Goal: Task Accomplishment & Management: Complete application form

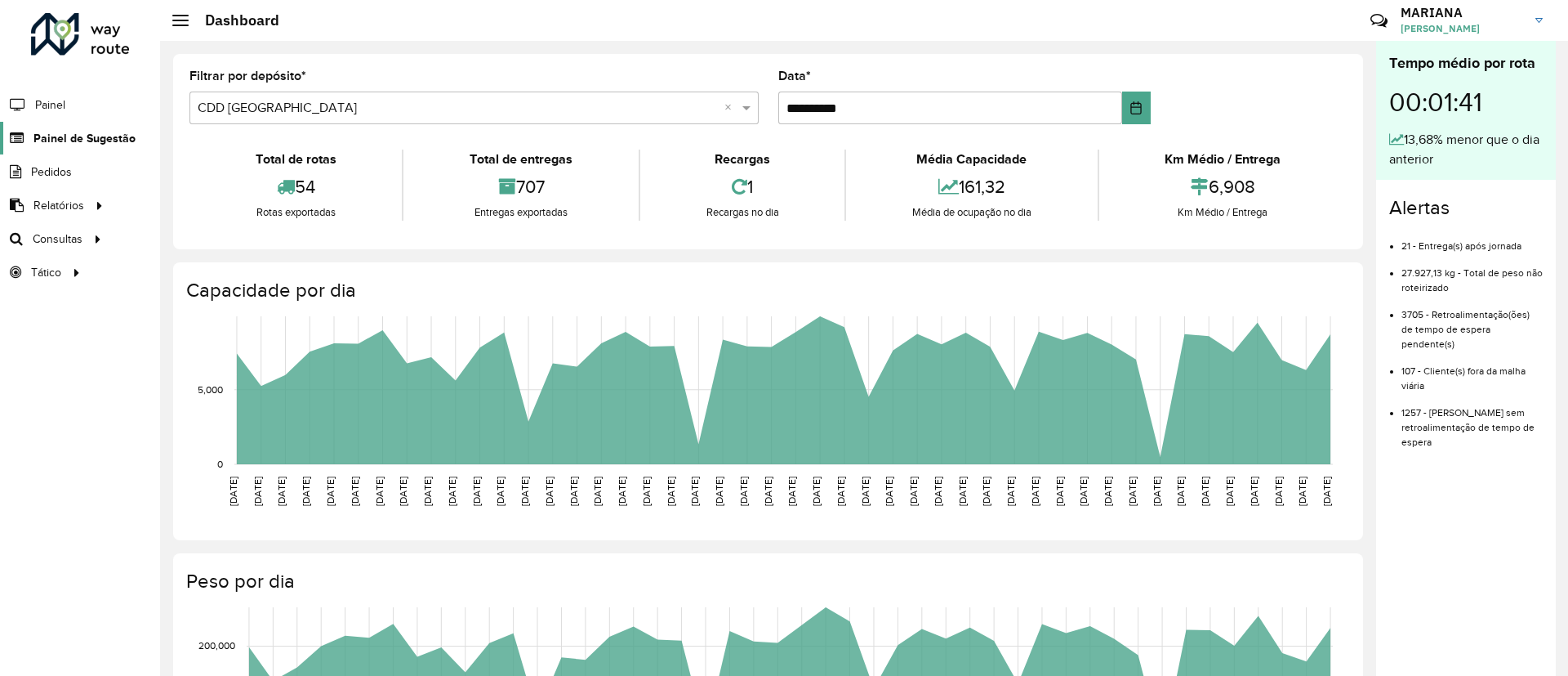
click at [95, 136] on span "Painel de Sugestão" at bounding box center [85, 138] width 102 height 17
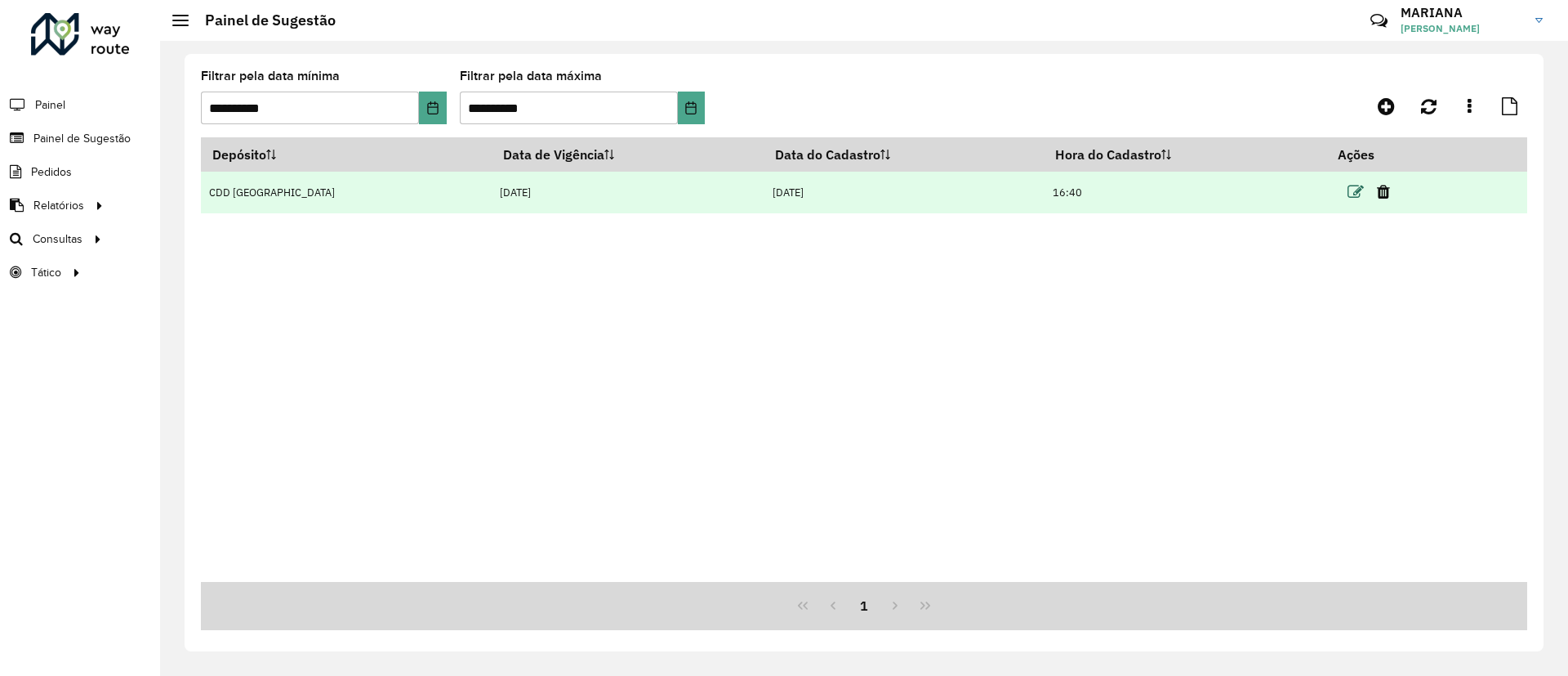
click at [1347, 191] on icon at bounding box center [1355, 192] width 16 height 16
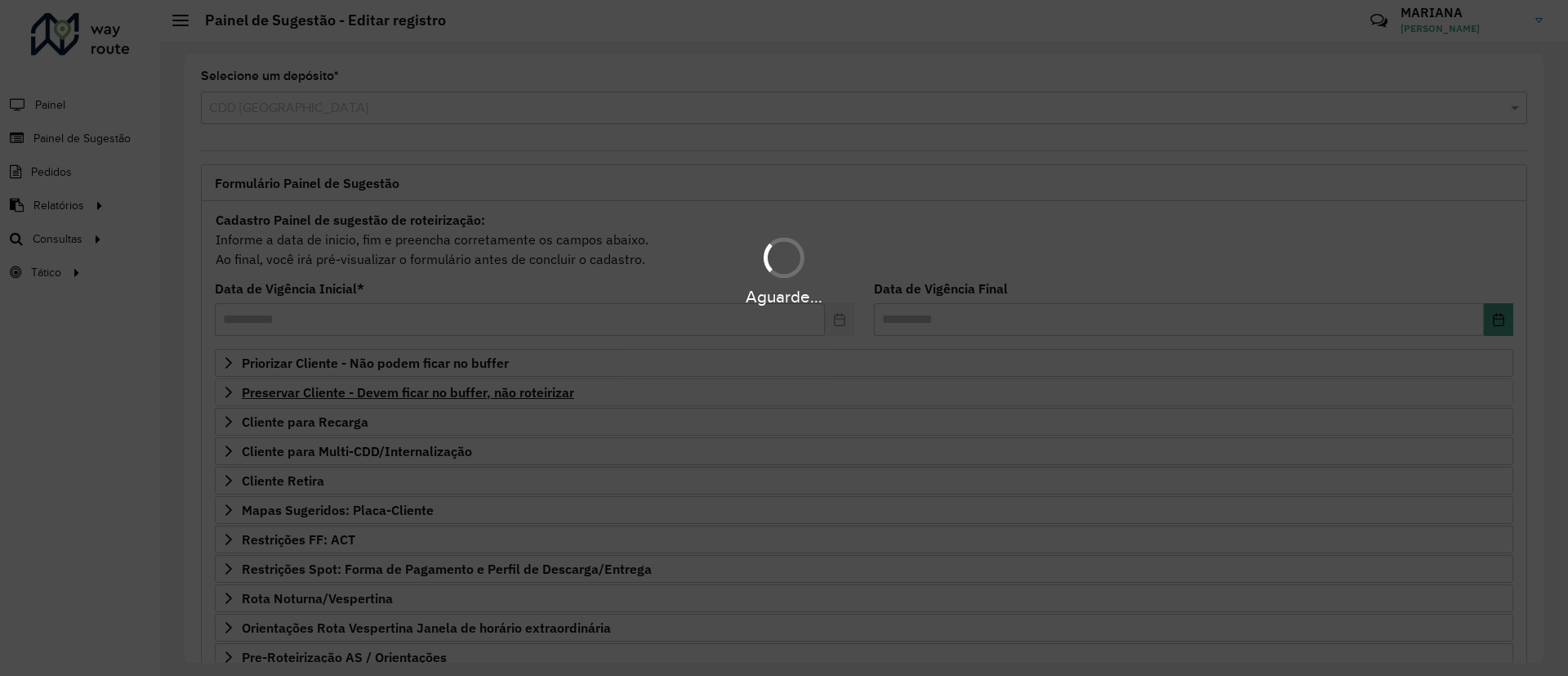
scroll to position [139, 0]
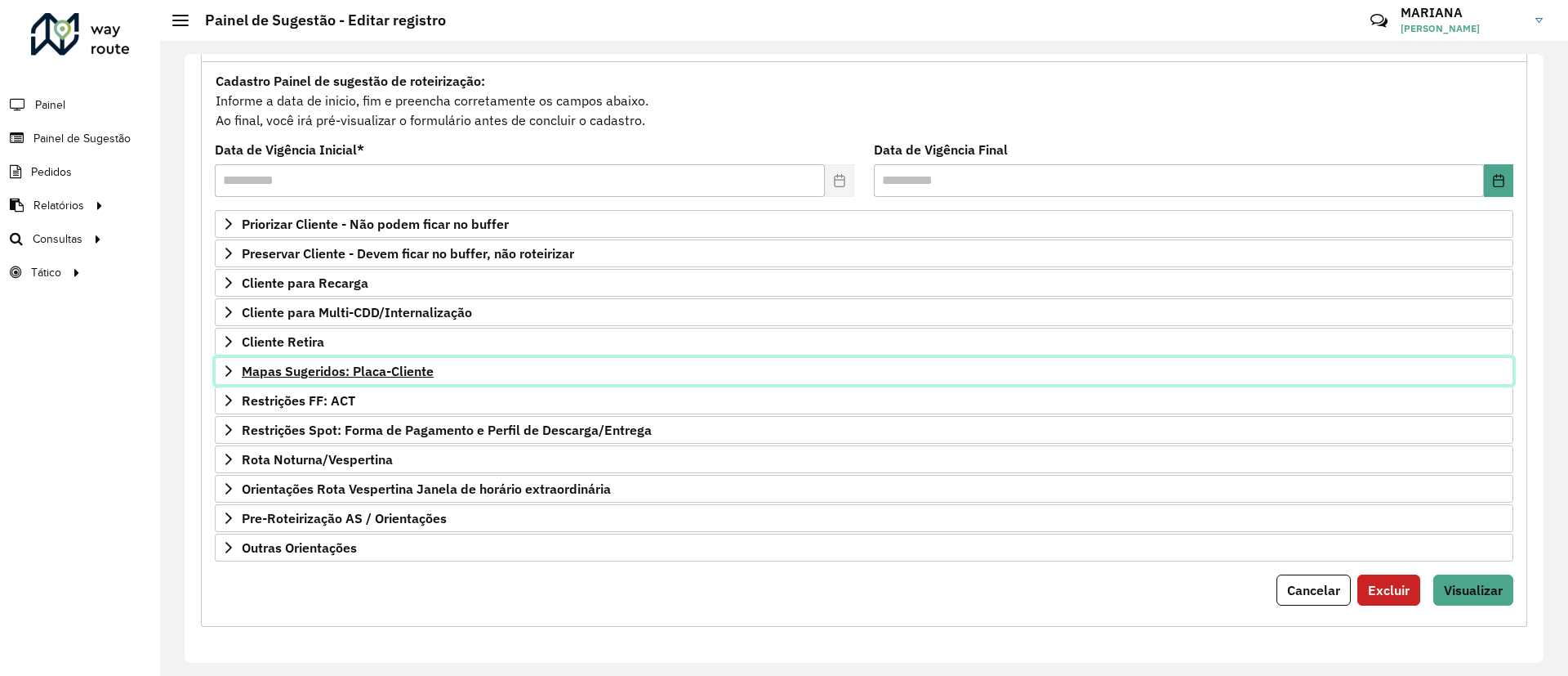
click at [394, 376] on span "Mapas Sugeridos: Placa-Cliente" at bounding box center [337, 370] width 192 height 13
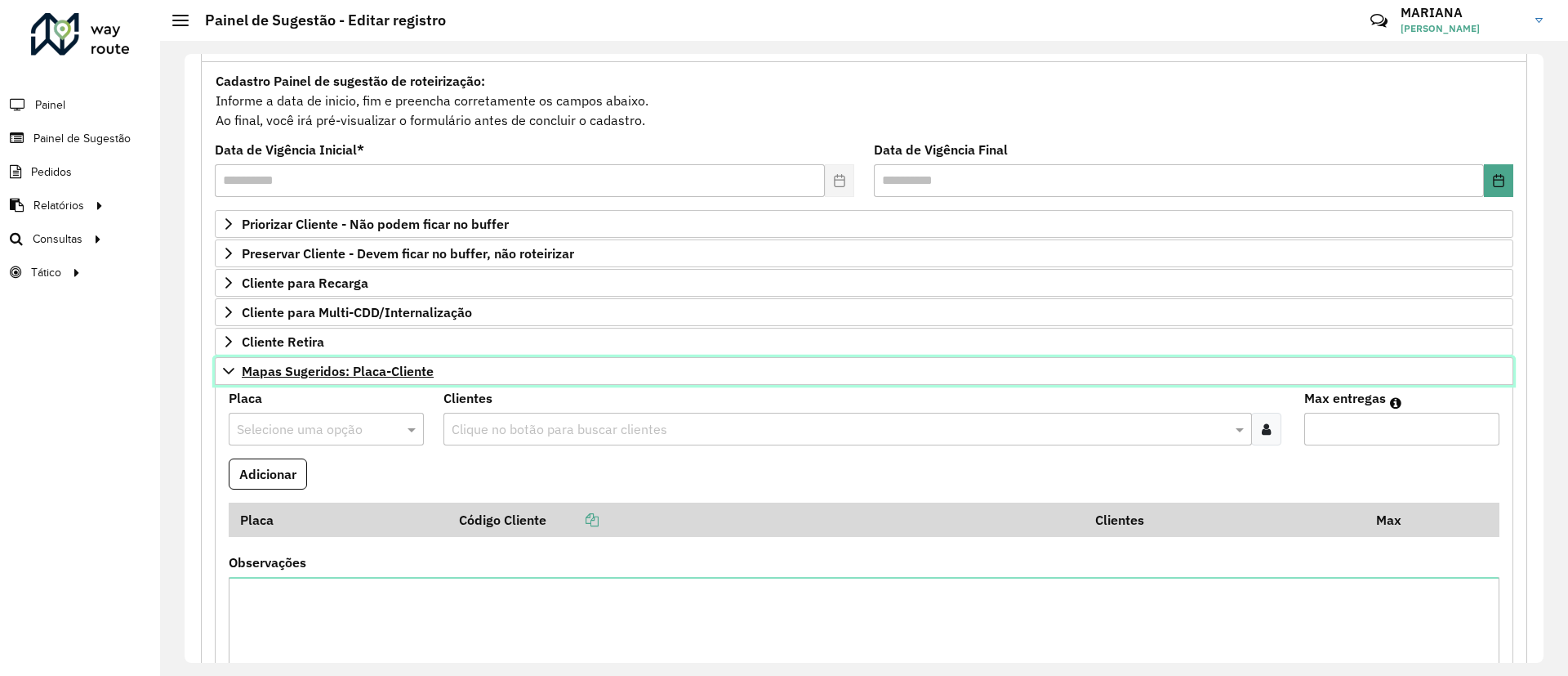
click at [394, 376] on span "Mapas Sugeridos: Placa-Cliente" at bounding box center [337, 370] width 192 height 13
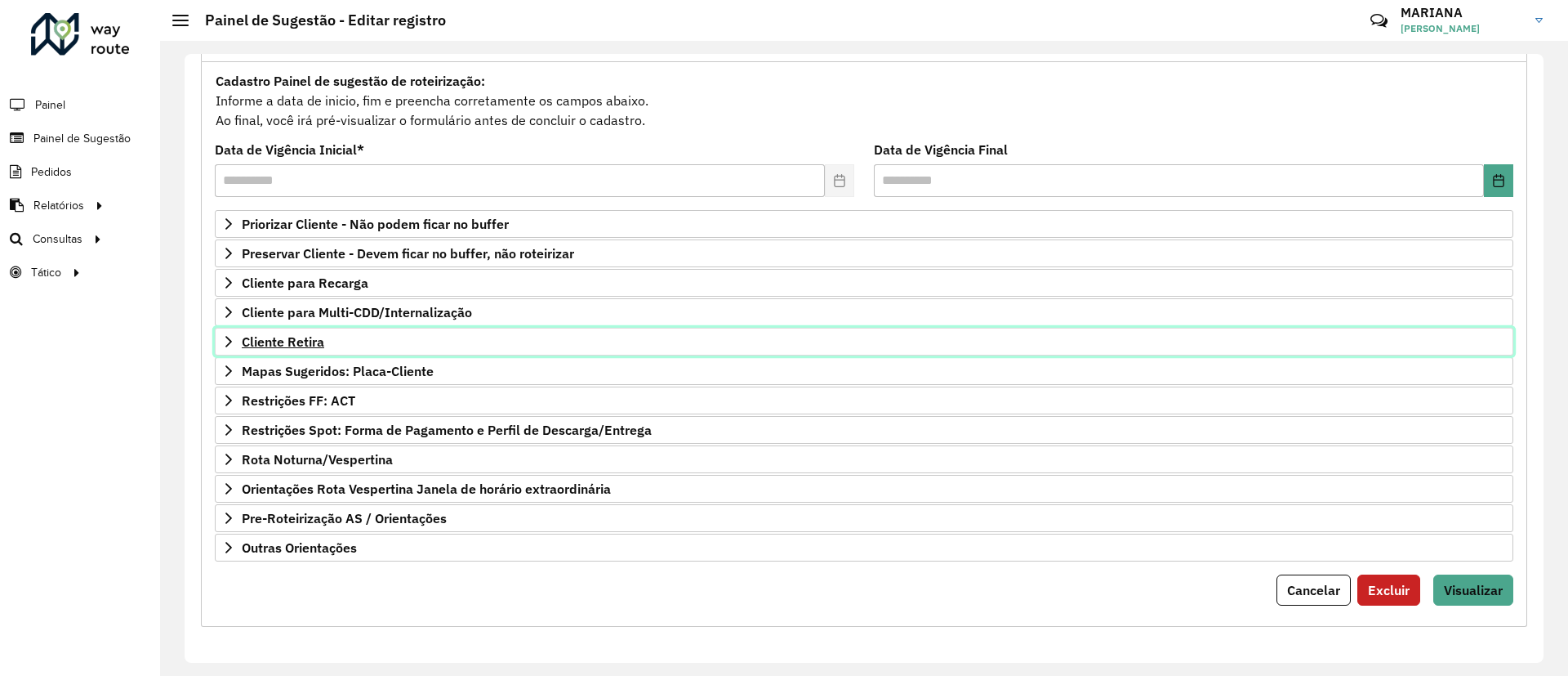
click at [310, 344] on span "Cliente Retira" at bounding box center [283, 341] width 83 height 13
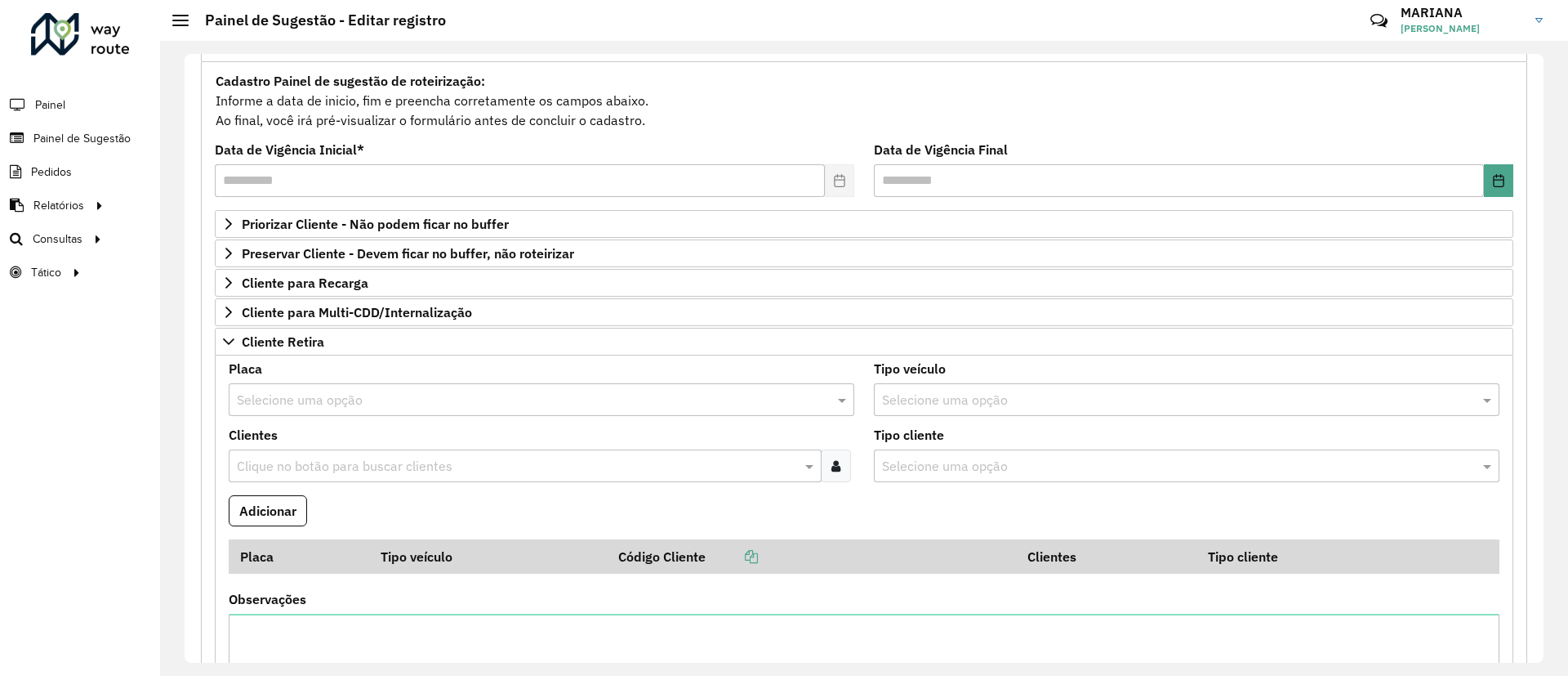
click at [387, 406] on input "text" at bounding box center [525, 400] width 576 height 20
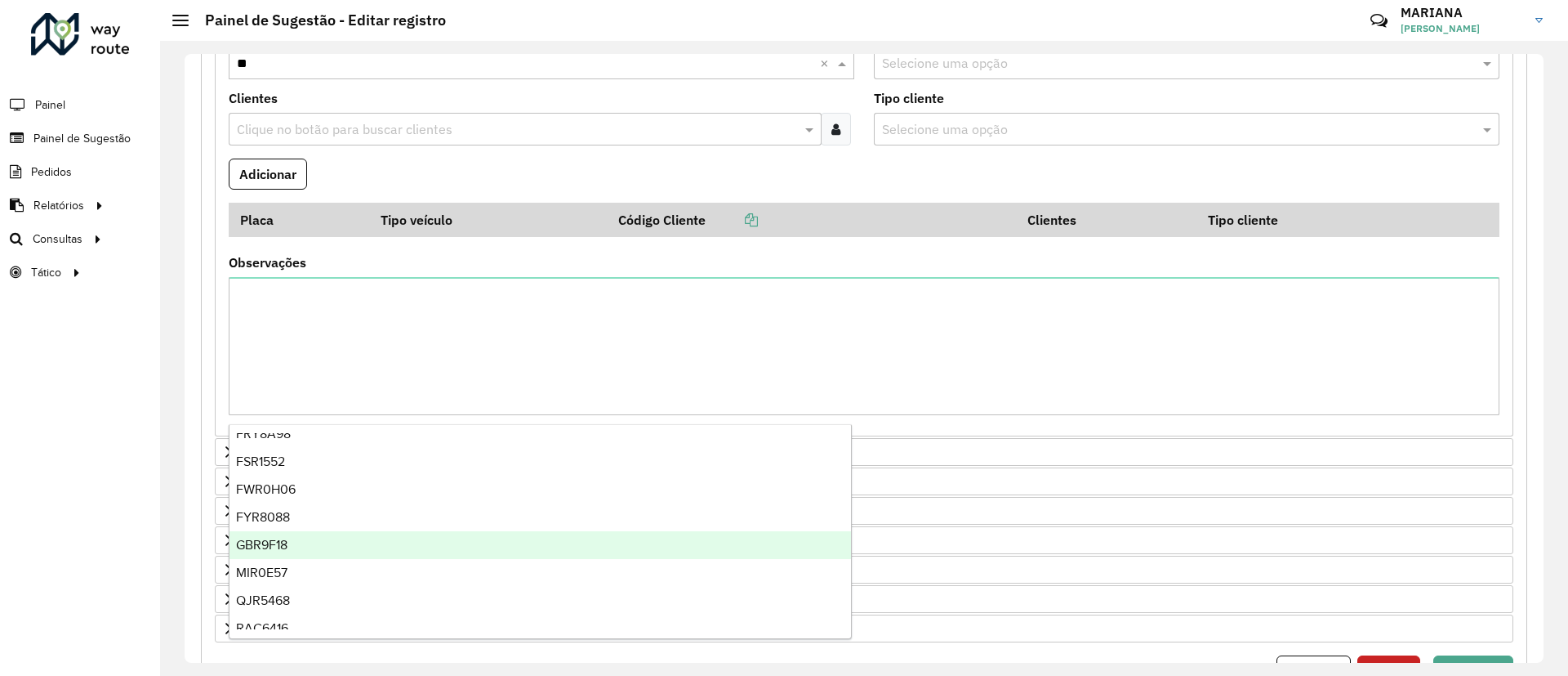
scroll to position [359, 0]
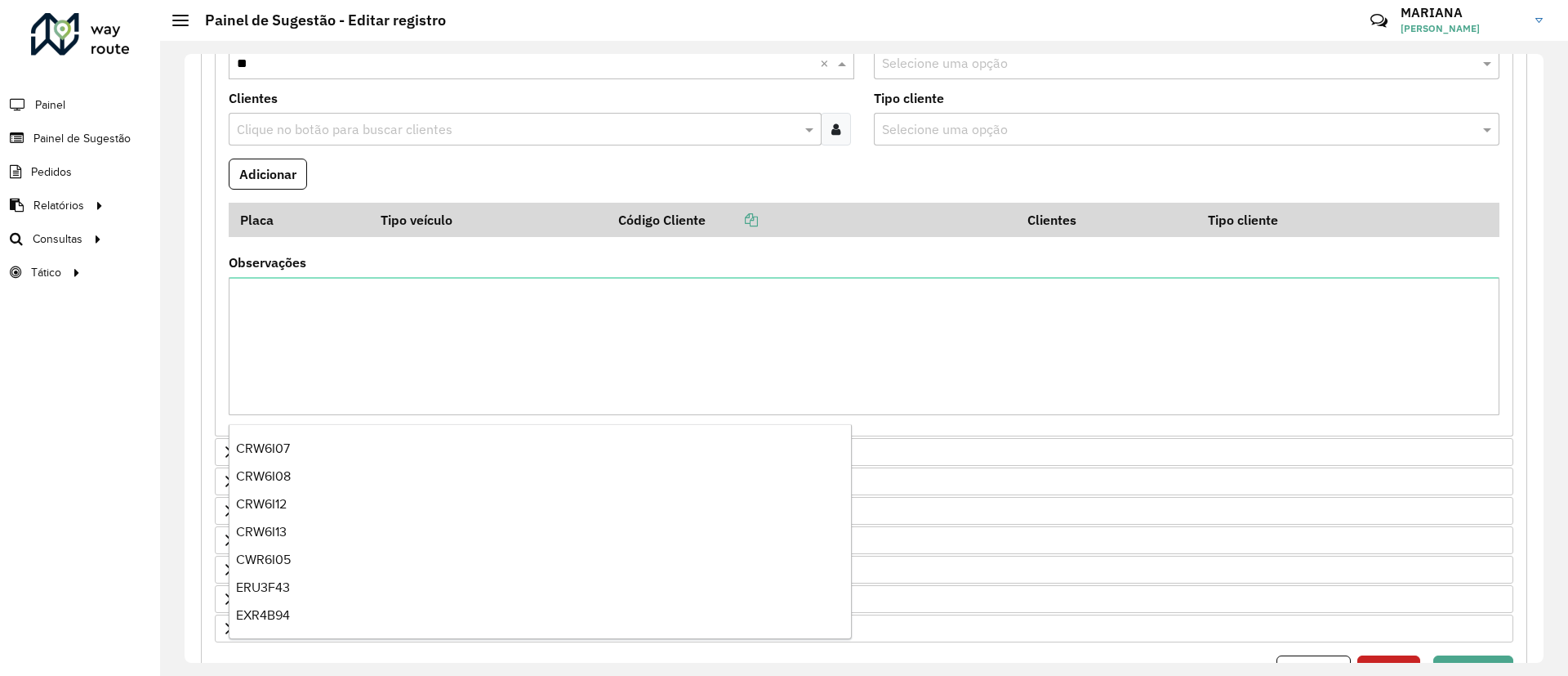
type input "***"
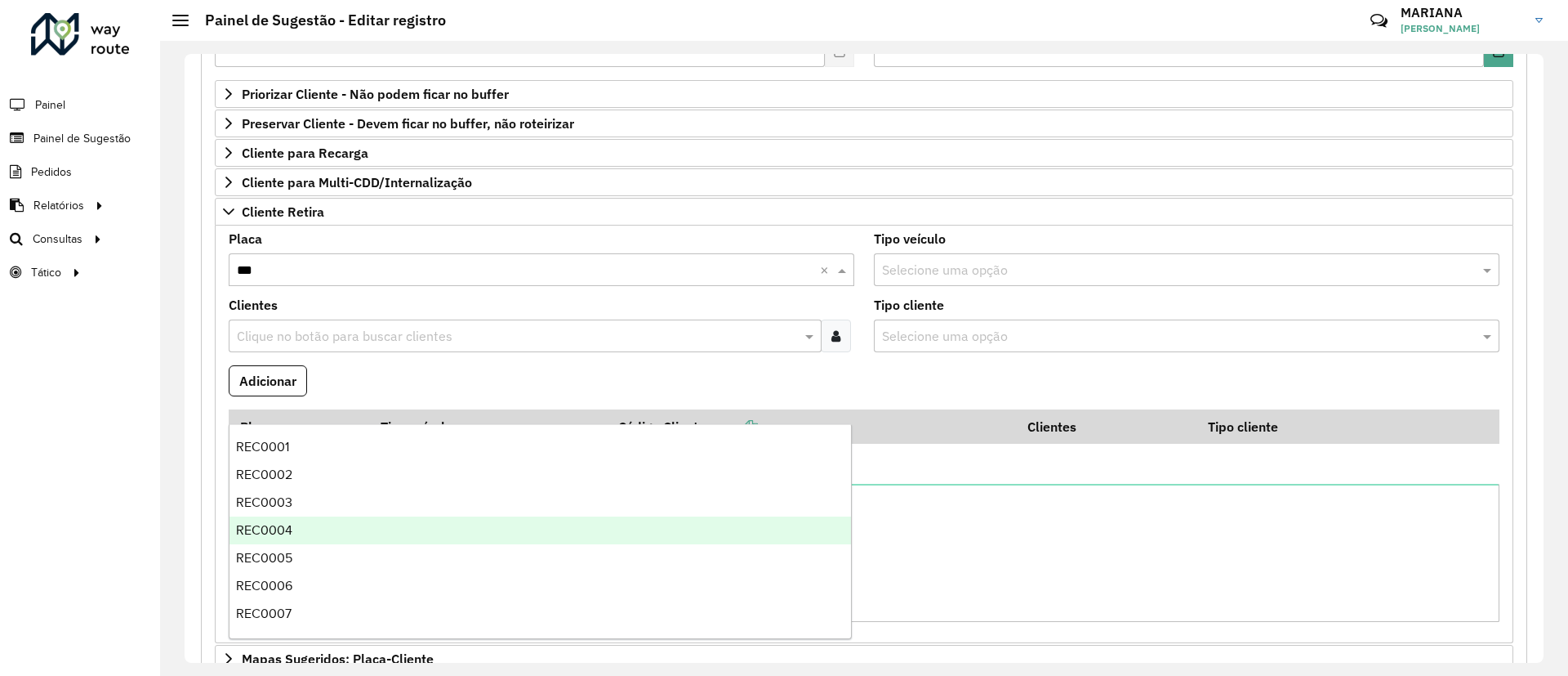
scroll to position [0, 0]
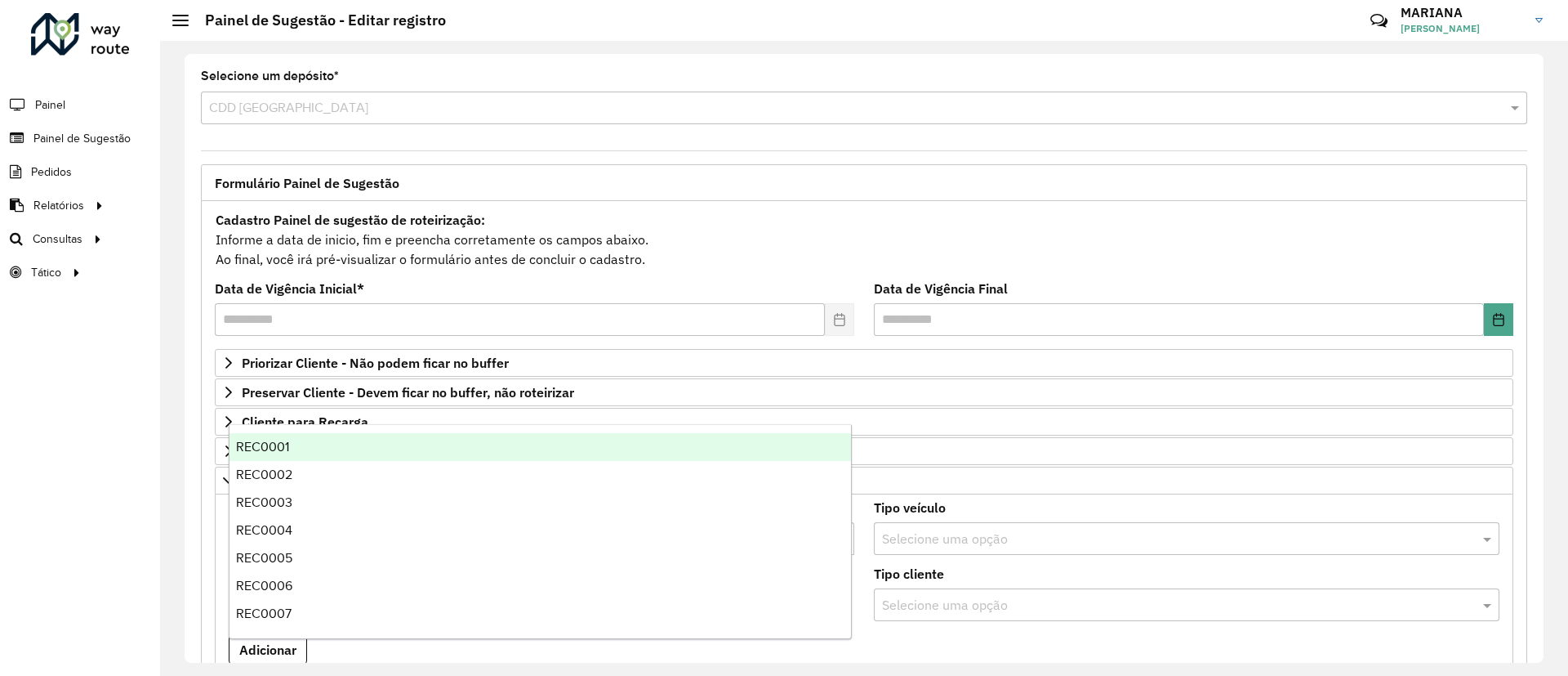
click at [293, 439] on div "REC0001" at bounding box center [540, 447] width 621 height 28
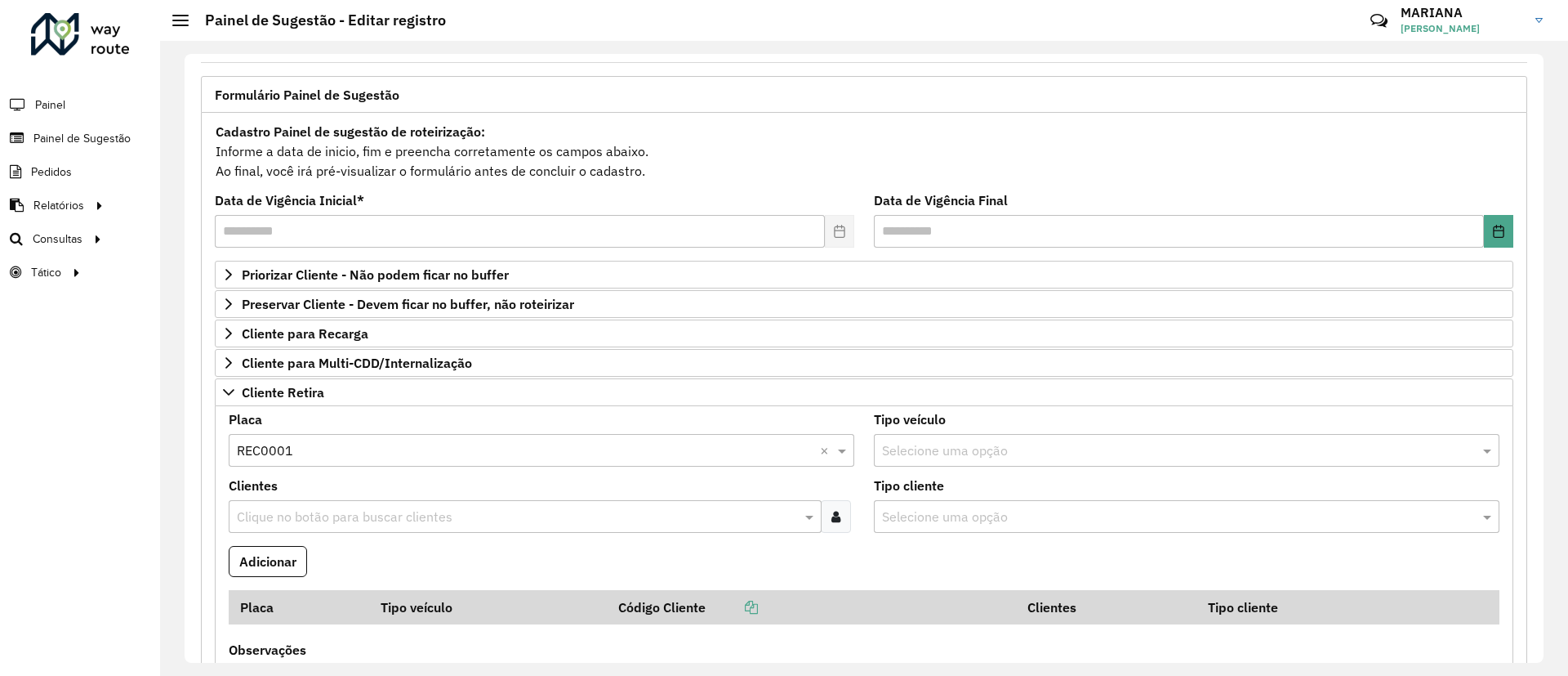
scroll to position [123, 0]
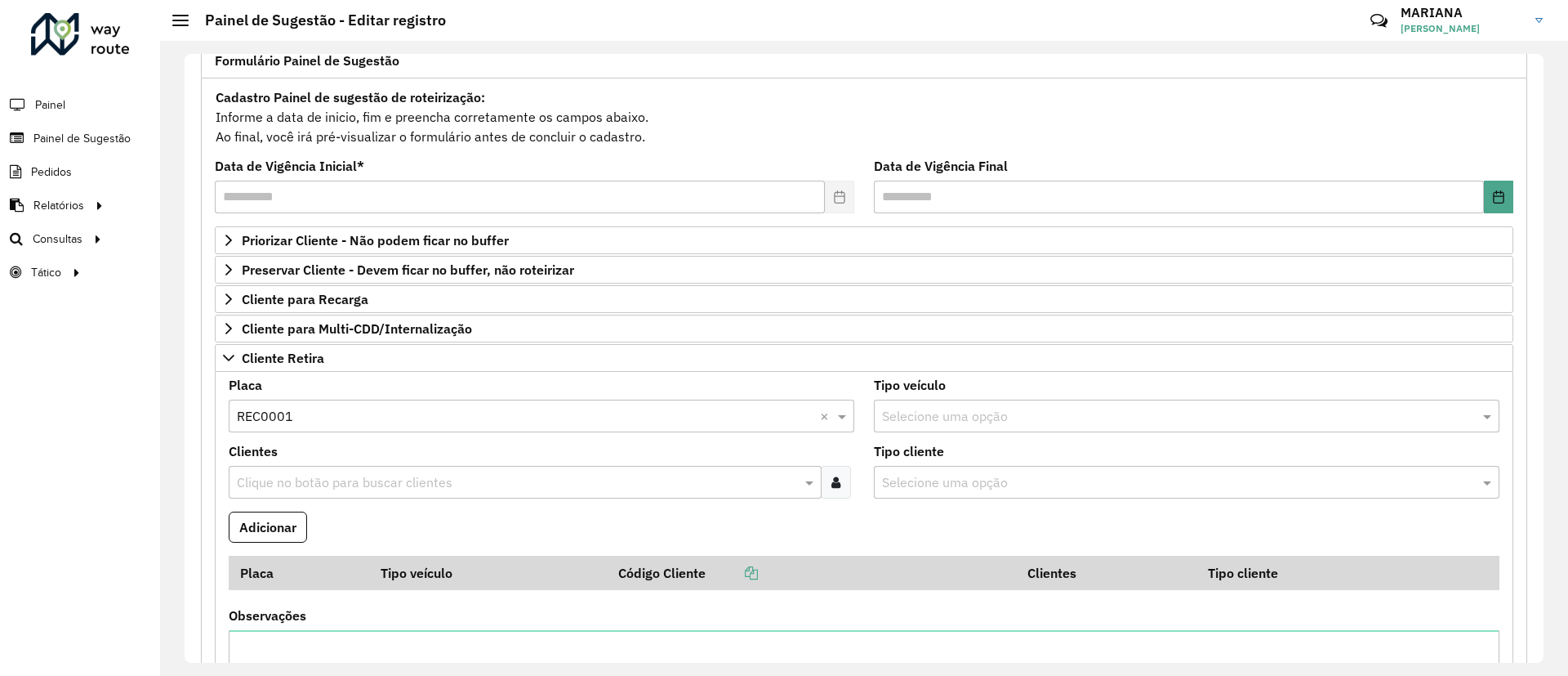
click at [899, 403] on div "Selecione uma opção" at bounding box center [1187, 416] width 626 height 33
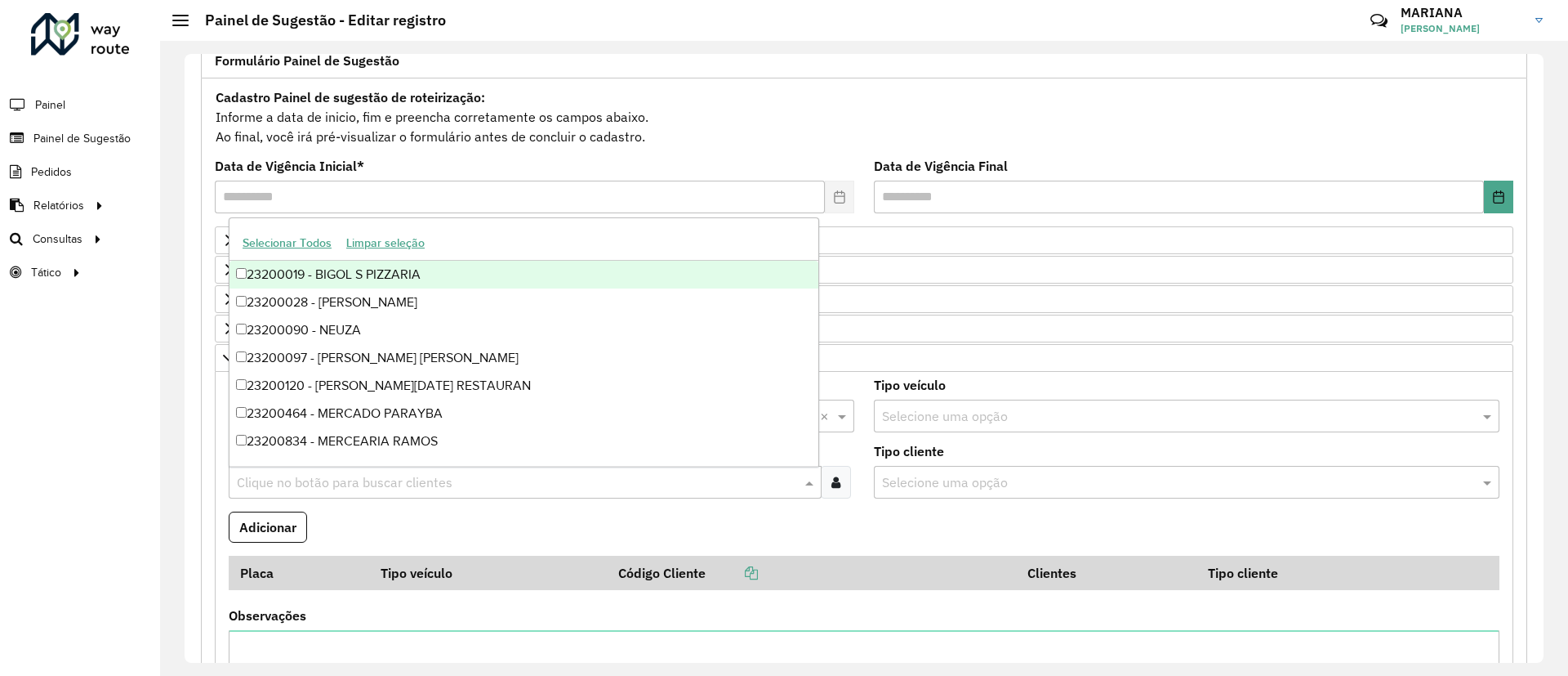
click at [433, 497] on div "Clique no botão para buscar clientes" at bounding box center [525, 482] width 593 height 33
type input "*****"
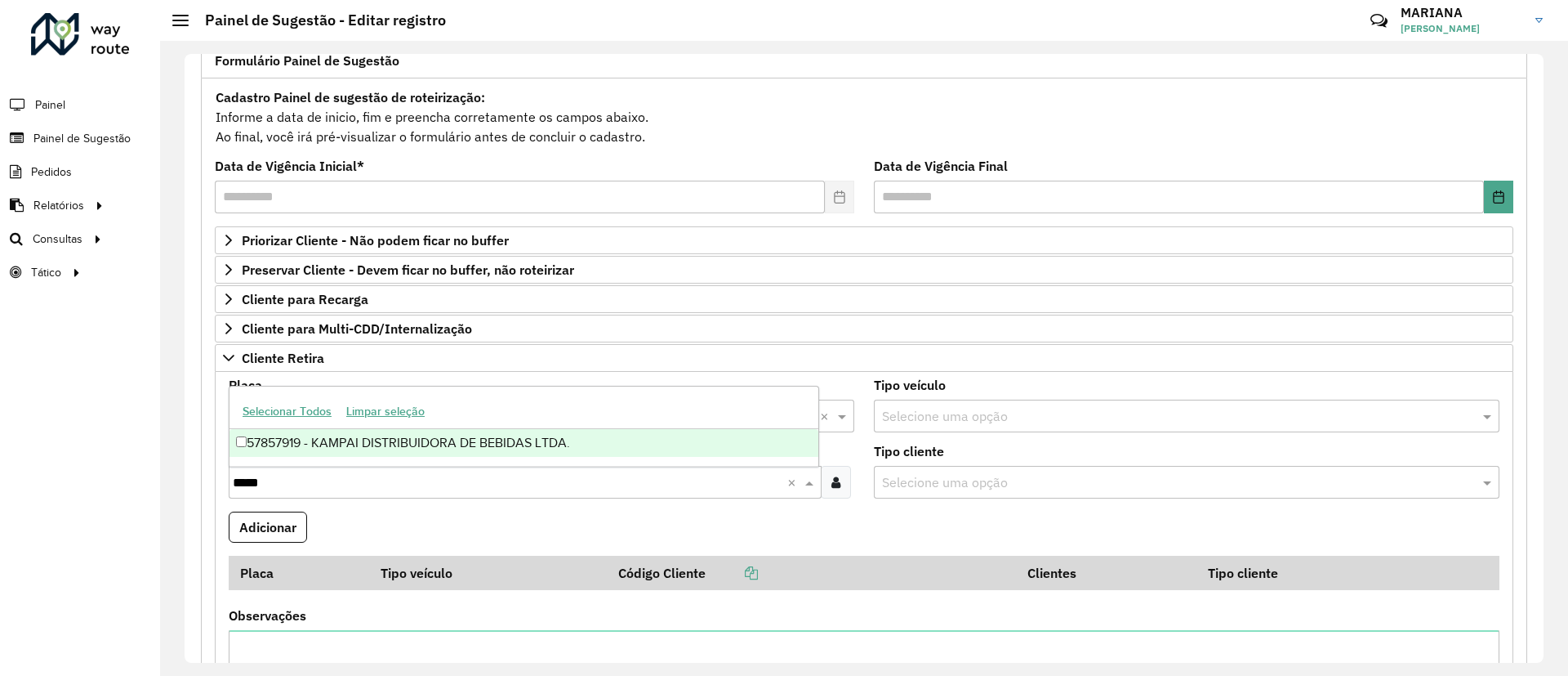
click at [371, 446] on div "57857919 - KAMPAI DISTRIBUIDORA DE BEBIDAS LTDA." at bounding box center [524, 443] width 589 height 28
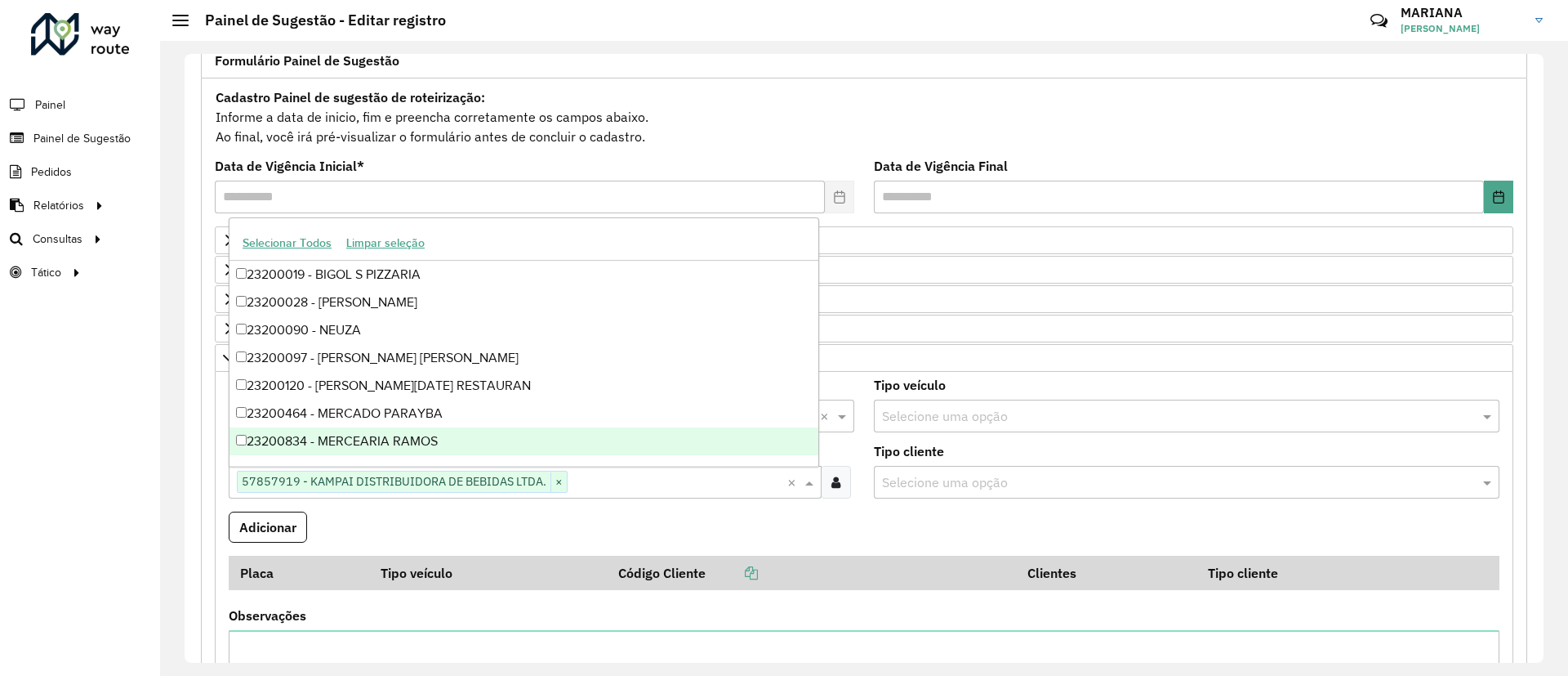
click at [771, 550] on formly-field "Adicionar" at bounding box center [864, 533] width 1290 height 44
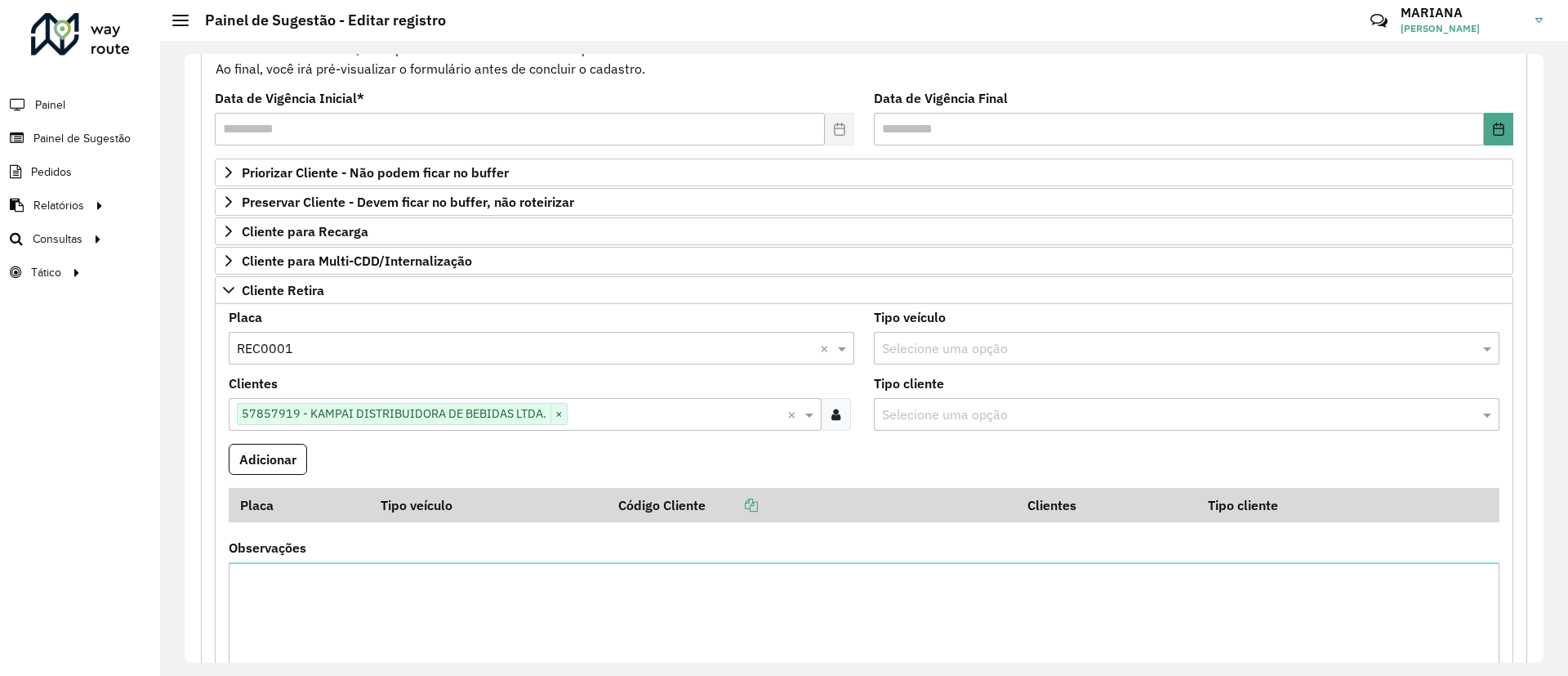
scroll to position [245, 0]
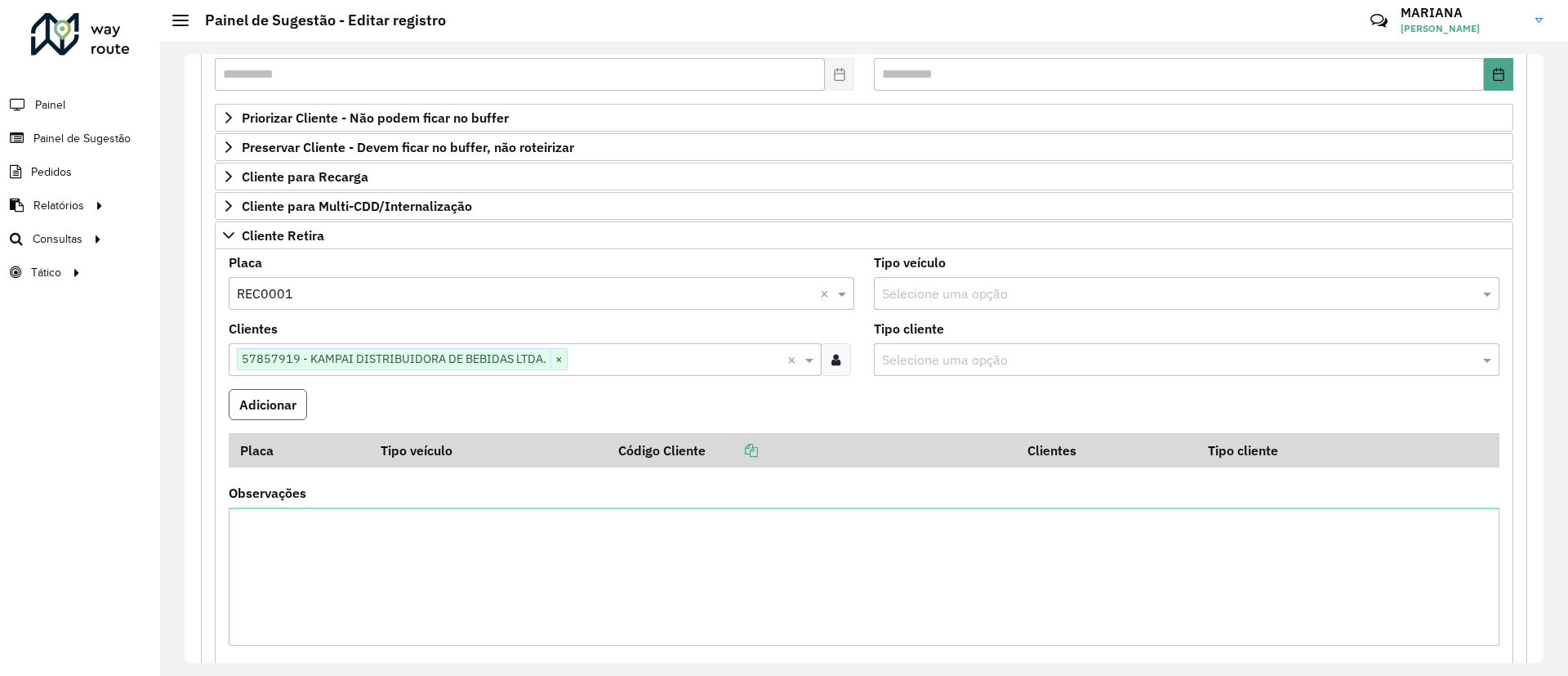
click at [281, 409] on button "Adicionar" at bounding box center [268, 404] width 79 height 31
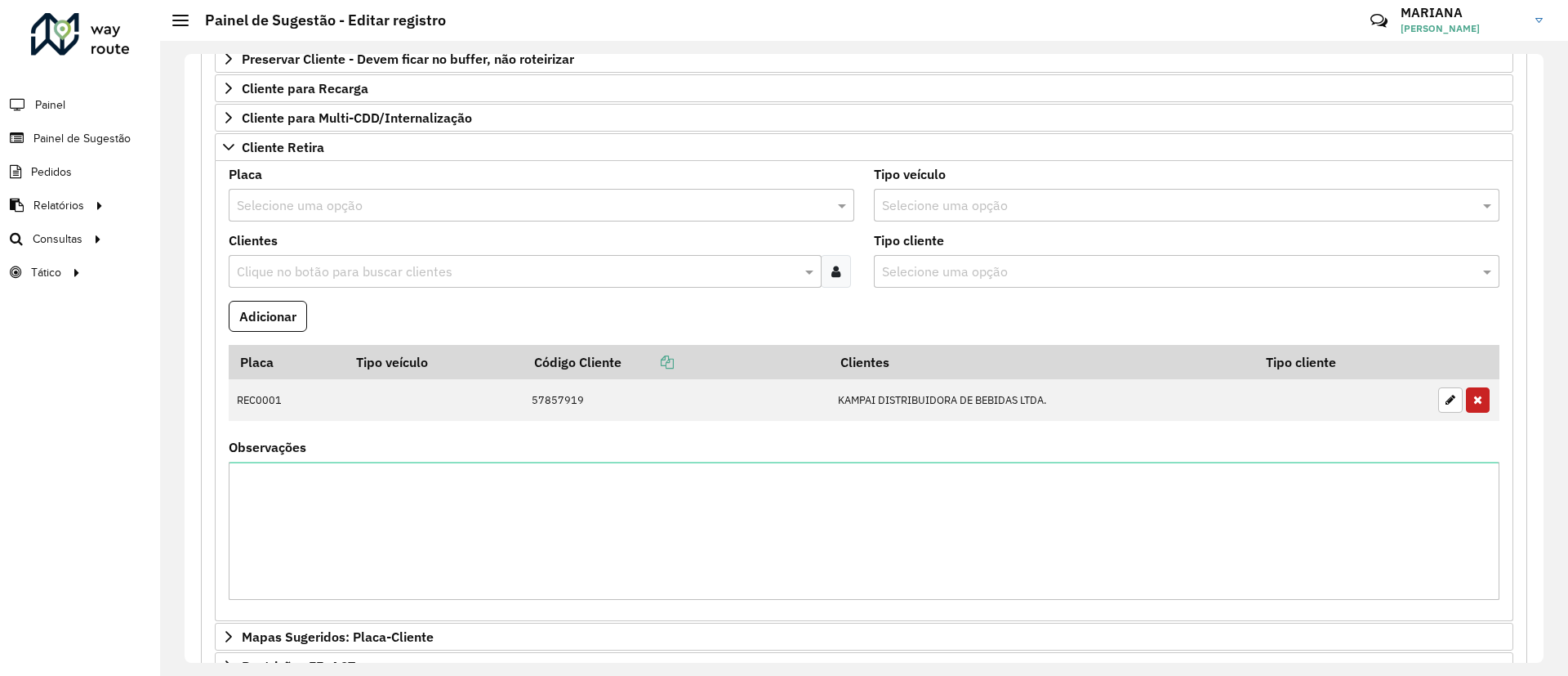
scroll to position [368, 0]
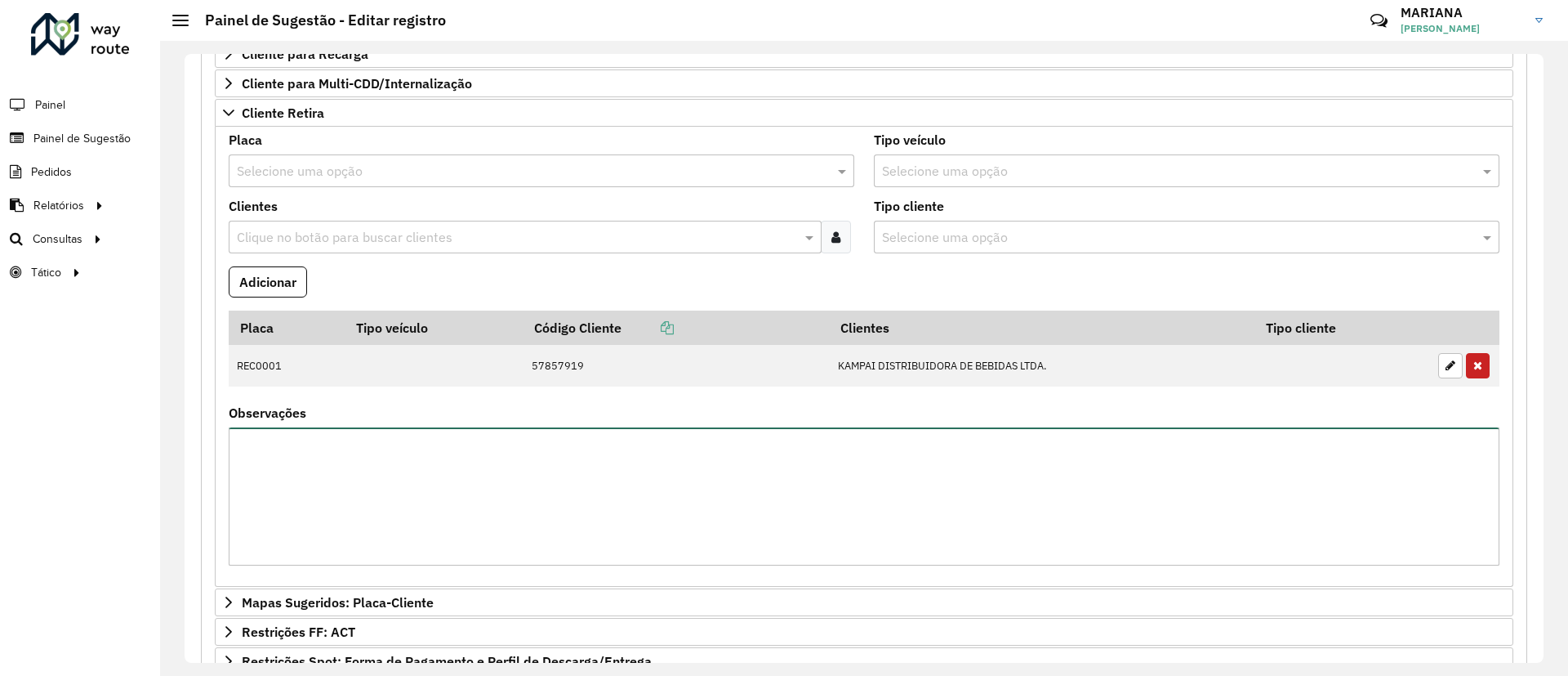
click at [606, 541] on textarea "Observações" at bounding box center [864, 496] width 1271 height 138
type textarea "*"
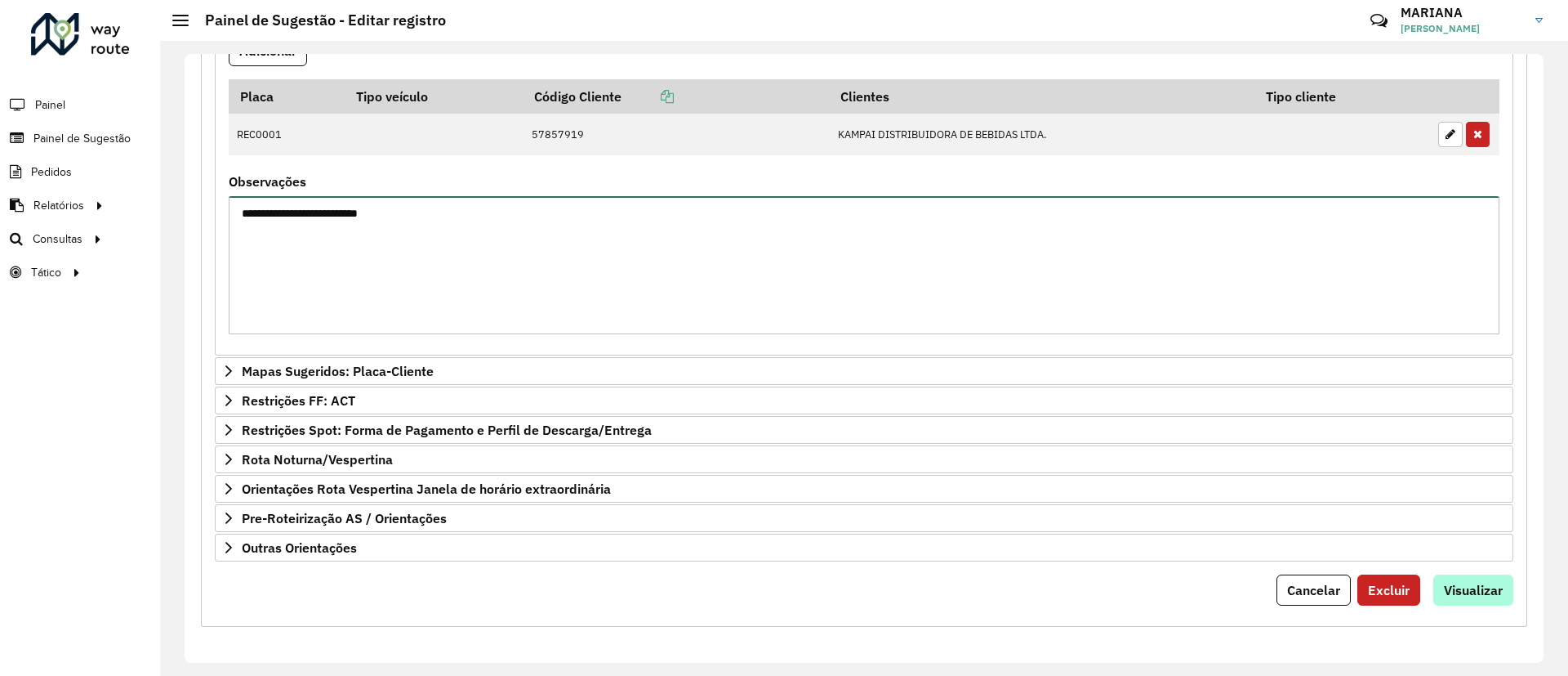
type textarea "**********"
click at [1483, 591] on span "Visualizar" at bounding box center [1473, 590] width 59 height 16
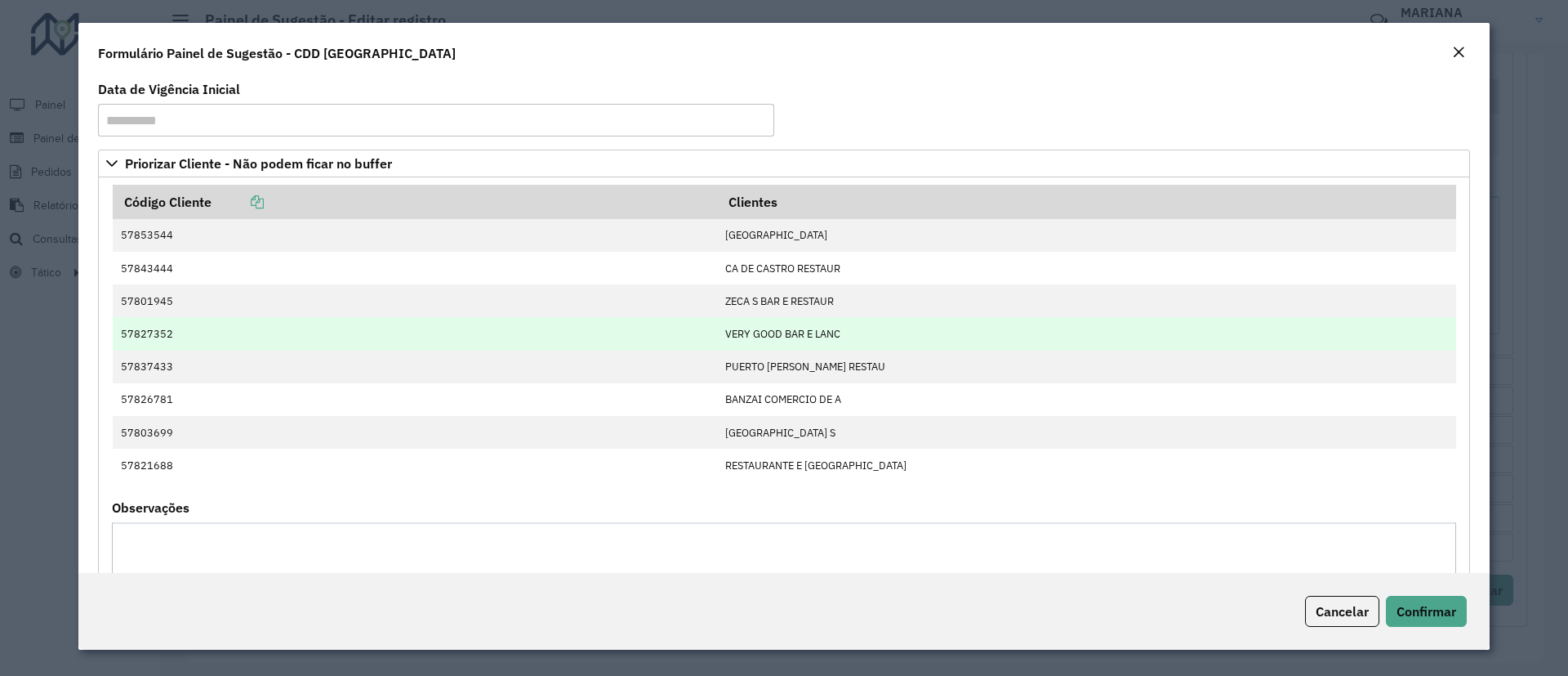
scroll to position [434, 0]
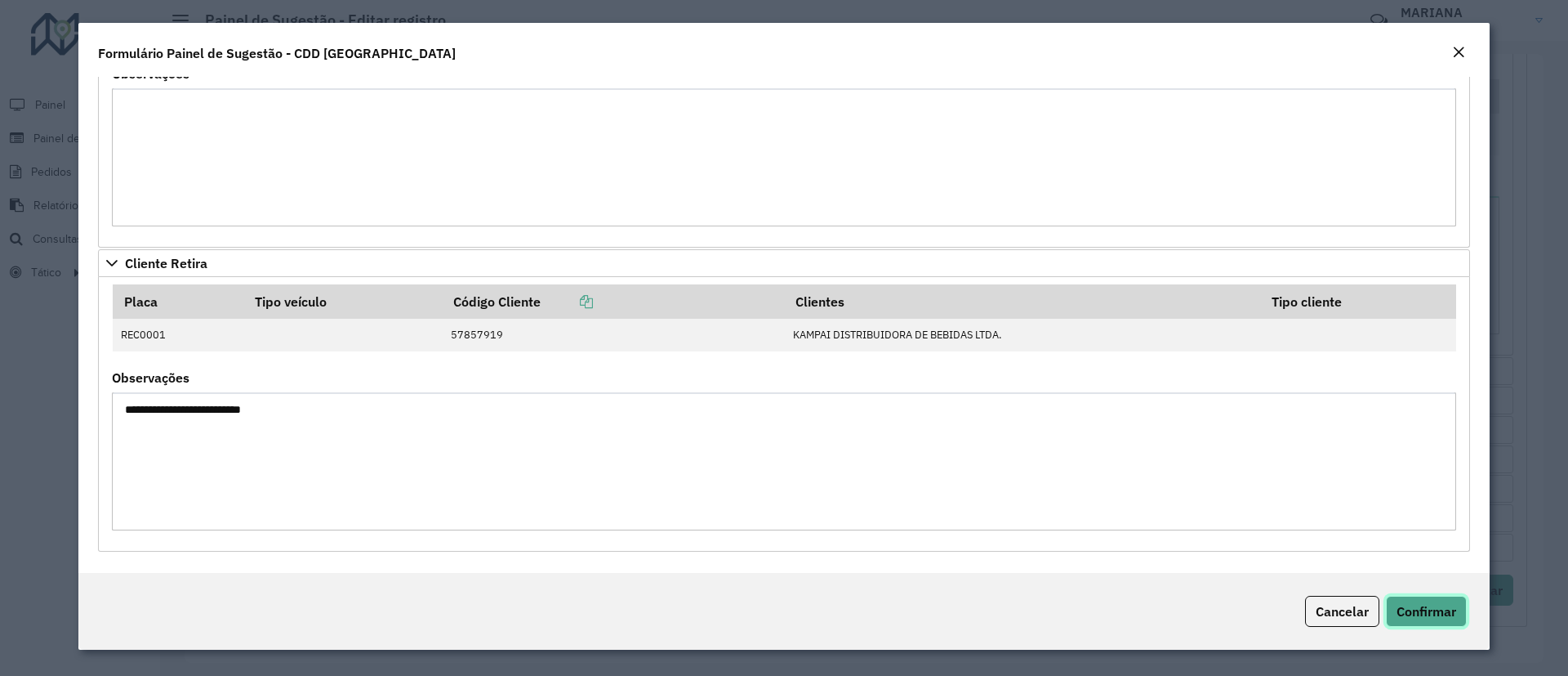
click at [1431, 616] on span "Confirmar" at bounding box center [1426, 610] width 60 height 16
